Goal: Information Seeking & Learning: Learn about a topic

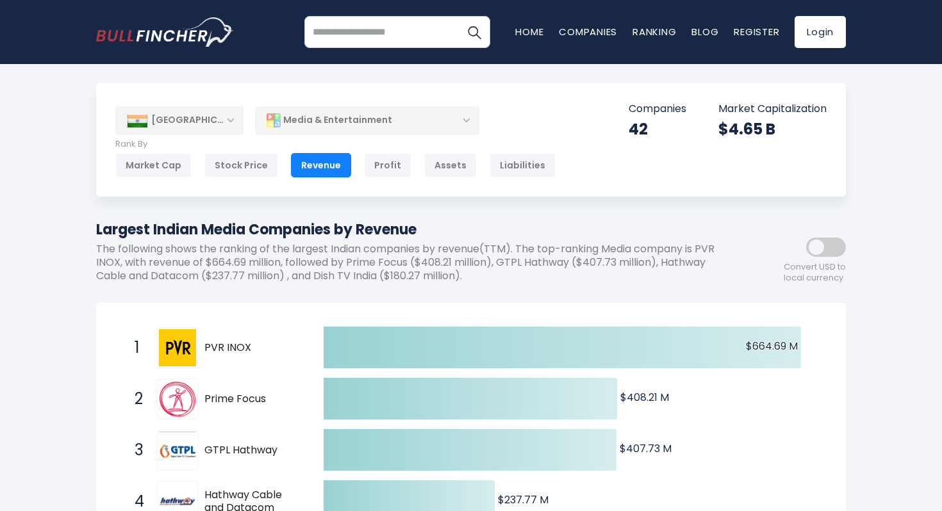
click at [840, 247] on span at bounding box center [826, 247] width 40 height 19
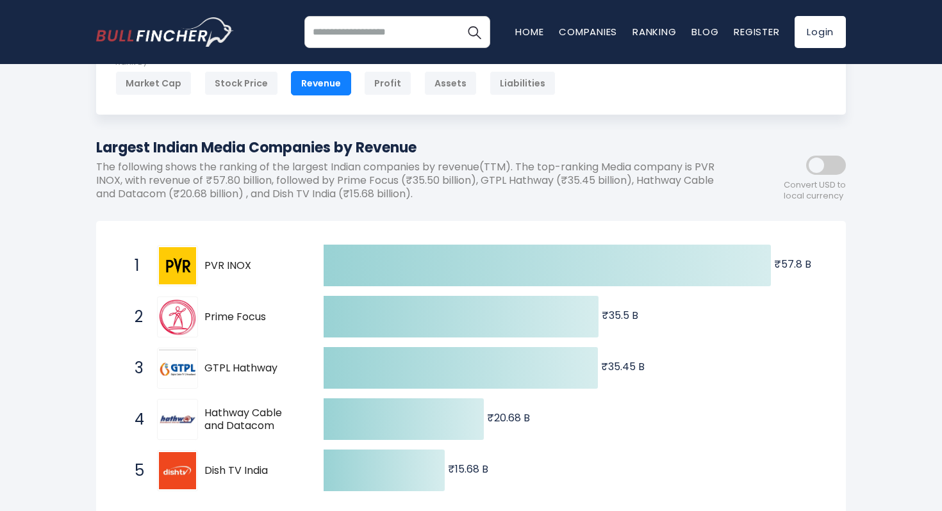
scroll to position [81, 0]
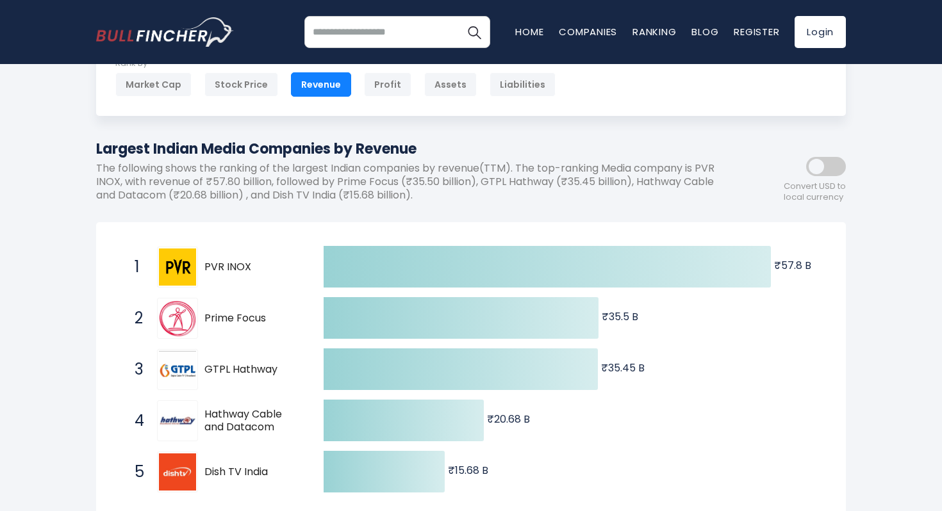
click at [813, 168] on span at bounding box center [826, 166] width 40 height 19
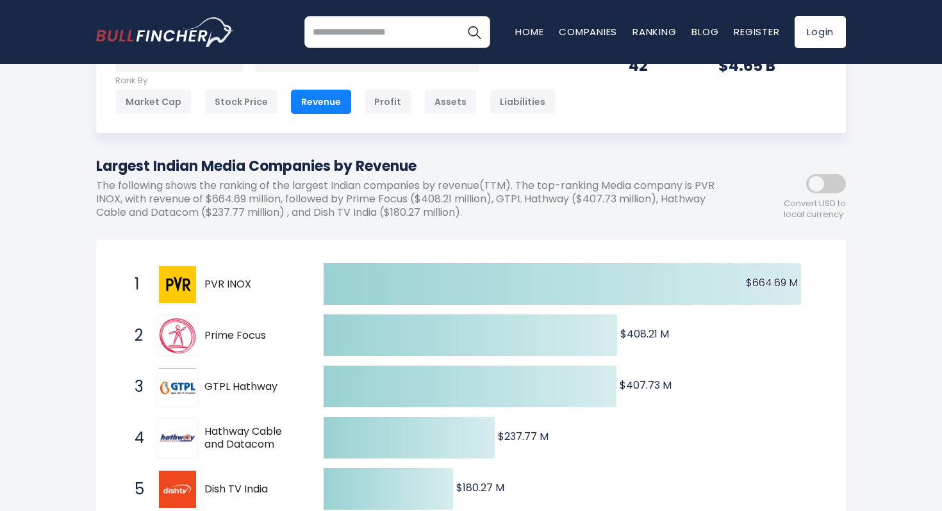
scroll to position [70, 0]
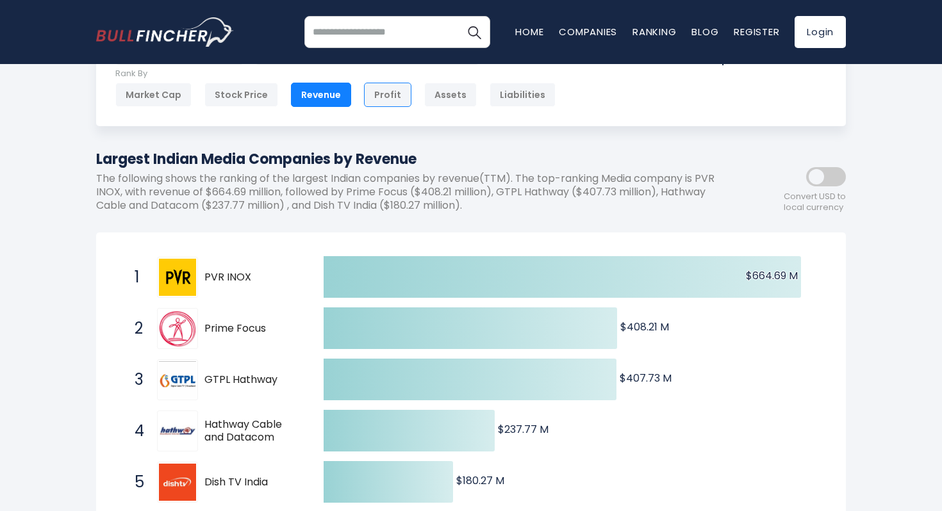
click at [383, 97] on div "Profit" at bounding box center [387, 95] width 47 height 24
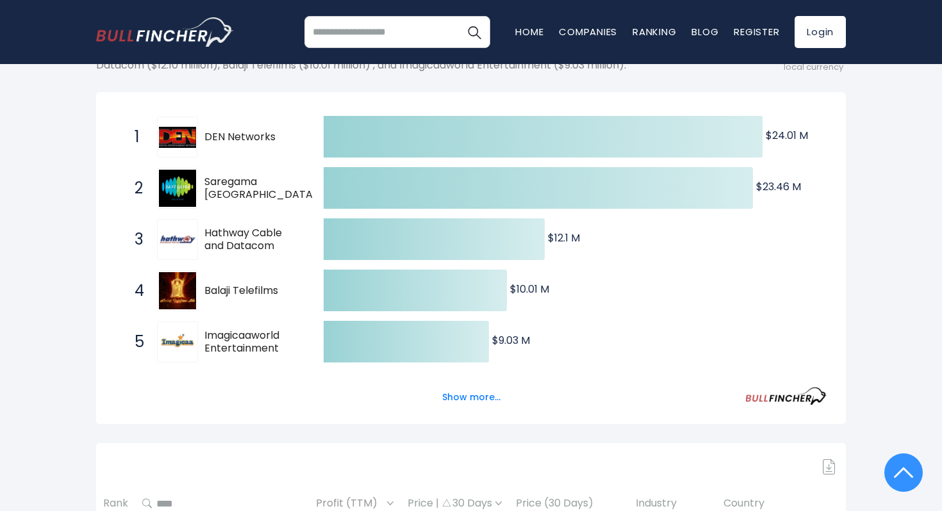
scroll to position [230, 0]
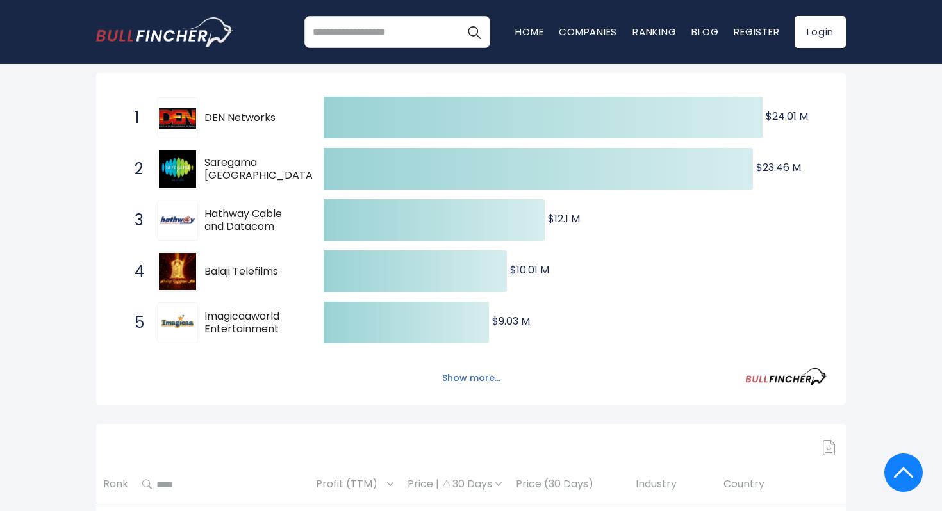
click at [469, 381] on button "Show more..." at bounding box center [472, 378] width 74 height 21
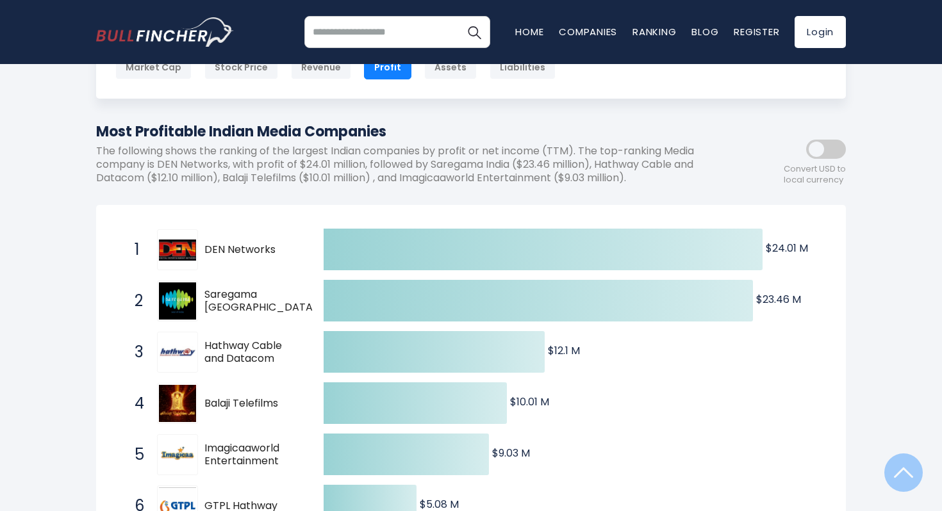
scroll to position [0, 0]
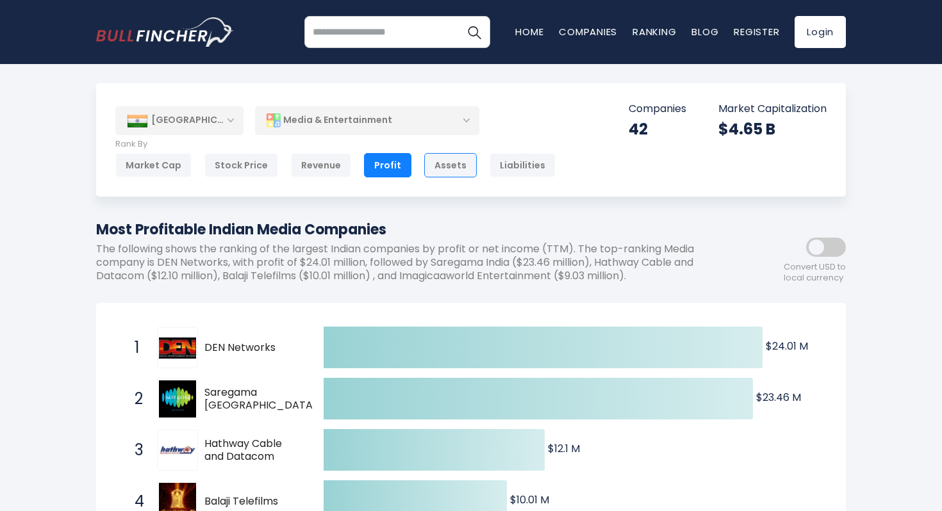
click at [447, 163] on div "Assets" at bounding box center [450, 165] width 53 height 24
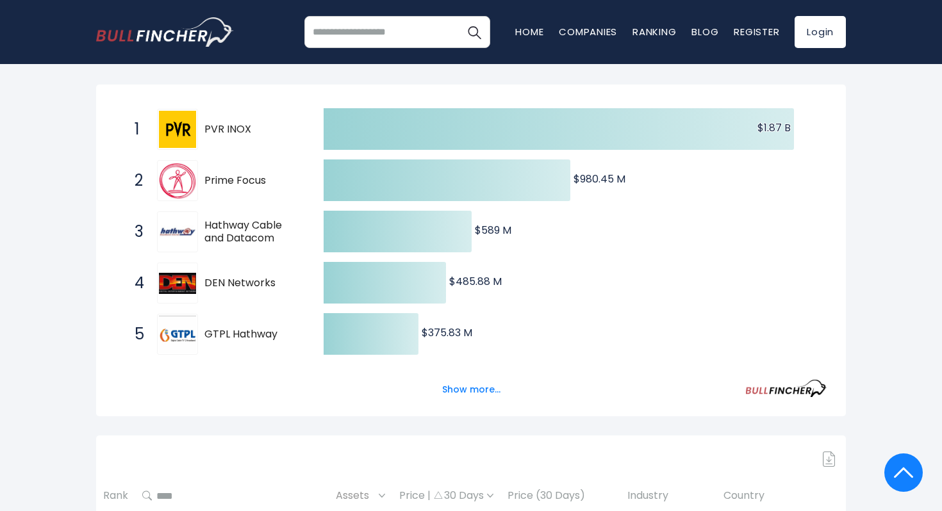
scroll to position [220, 0]
click at [464, 387] on button "Show more..." at bounding box center [472, 388] width 74 height 21
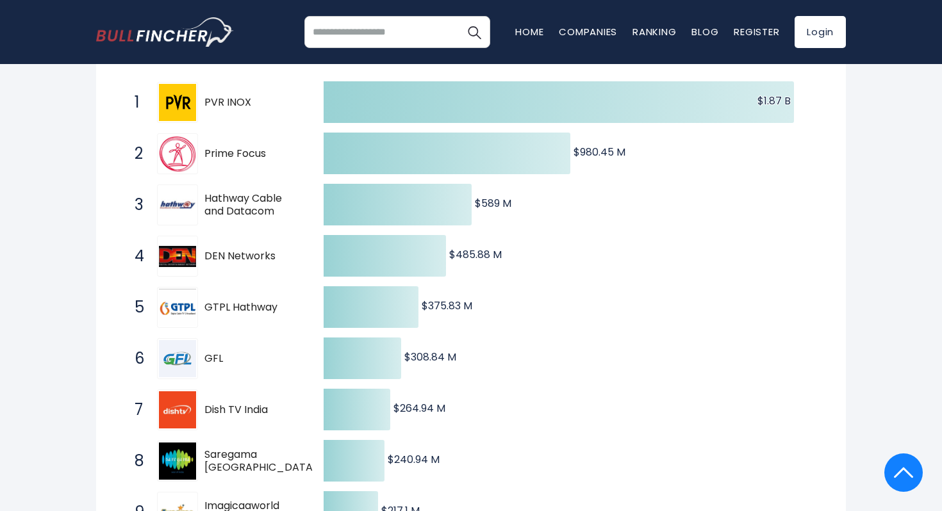
scroll to position [0, 0]
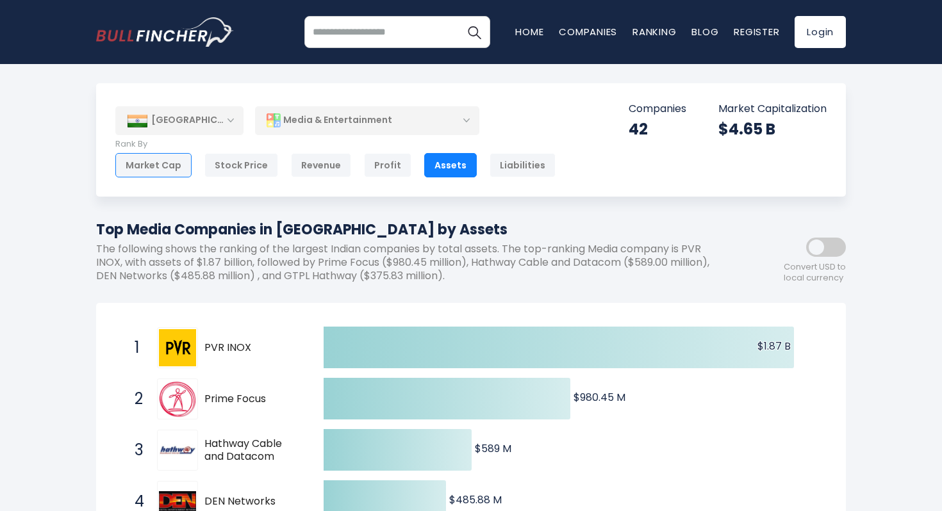
click at [166, 168] on div "Market Cap" at bounding box center [153, 165] width 76 height 24
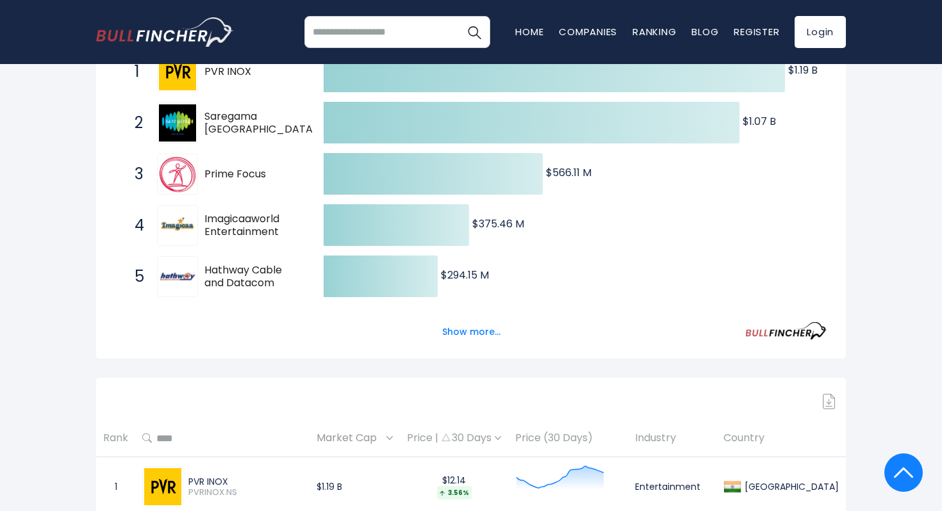
scroll to position [280, 0]
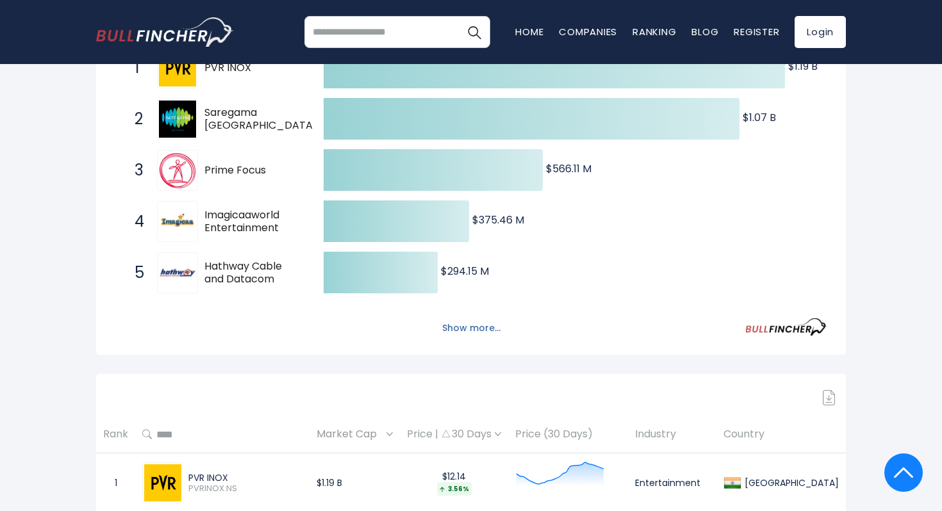
click at [460, 331] on button "Show more..." at bounding box center [472, 328] width 74 height 21
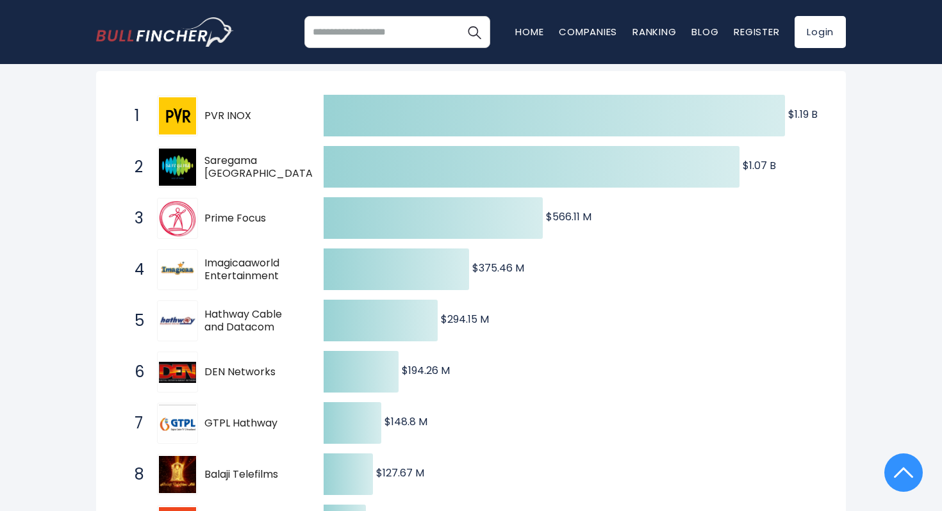
scroll to position [0, 0]
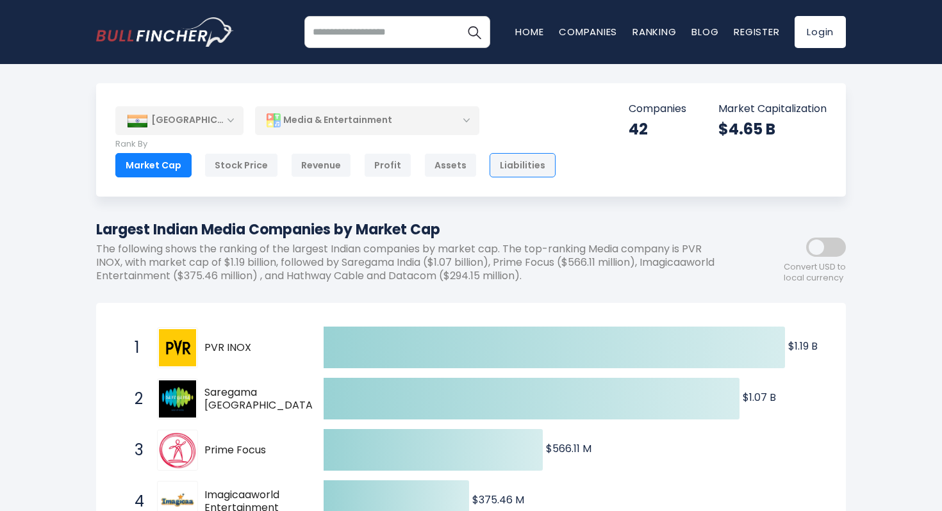
click at [511, 165] on div "Liabilities" at bounding box center [523, 165] width 66 height 24
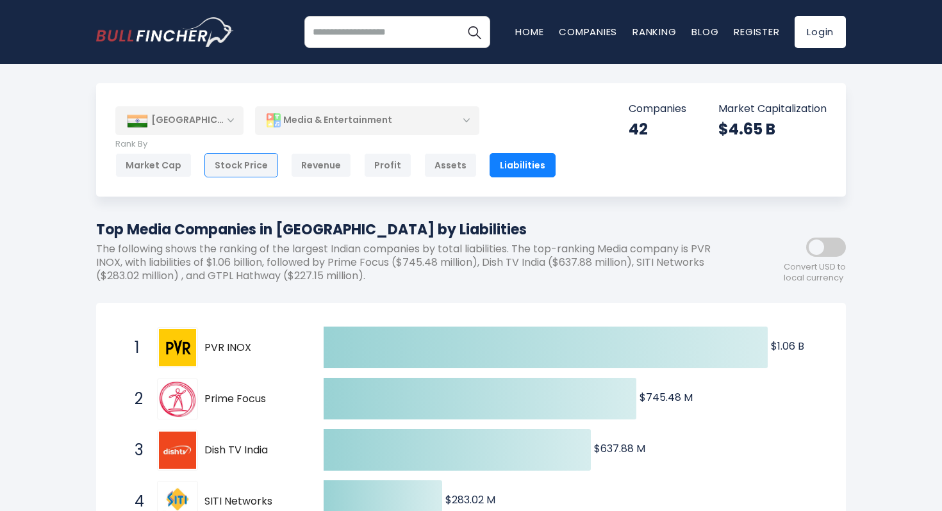
click at [234, 168] on div "Stock Price" at bounding box center [241, 165] width 74 height 24
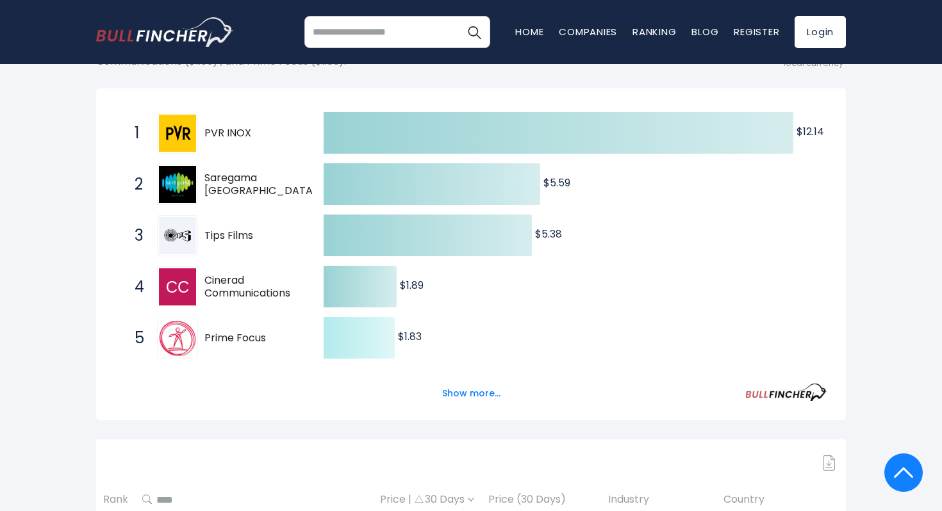
scroll to position [221, 0]
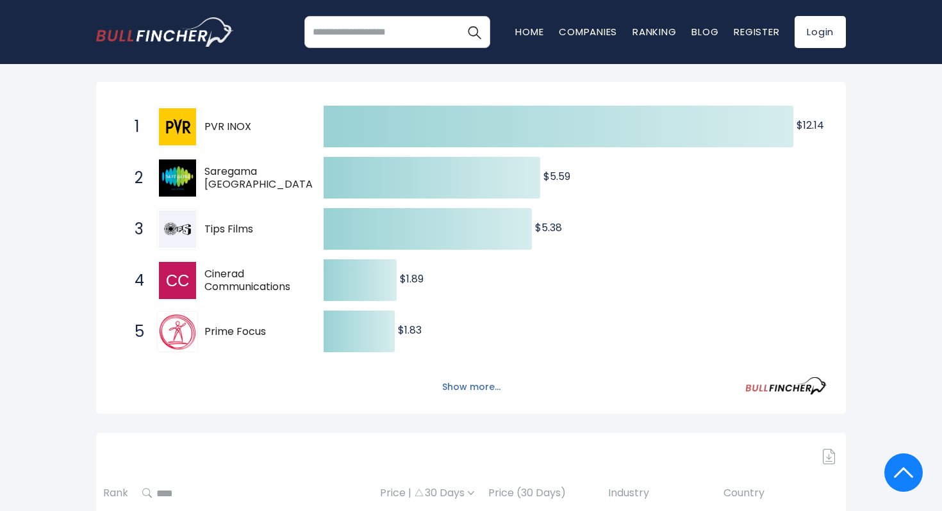
click at [470, 389] on button "Show more..." at bounding box center [472, 387] width 74 height 21
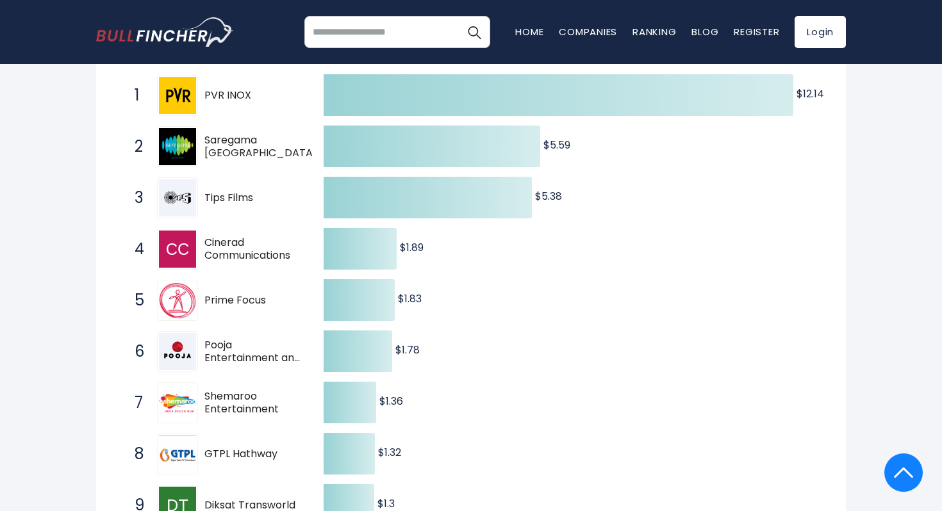
scroll to position [0, 0]
